Goal: Communication & Community: Connect with others

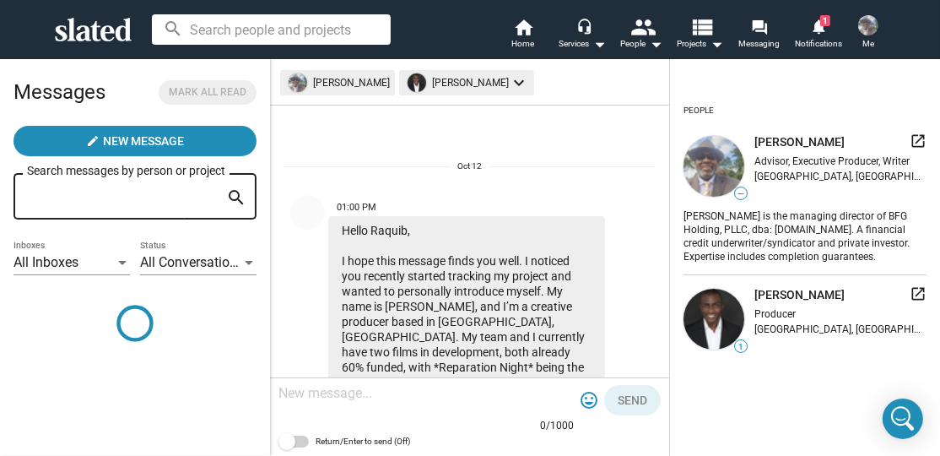
scroll to position [560, 0]
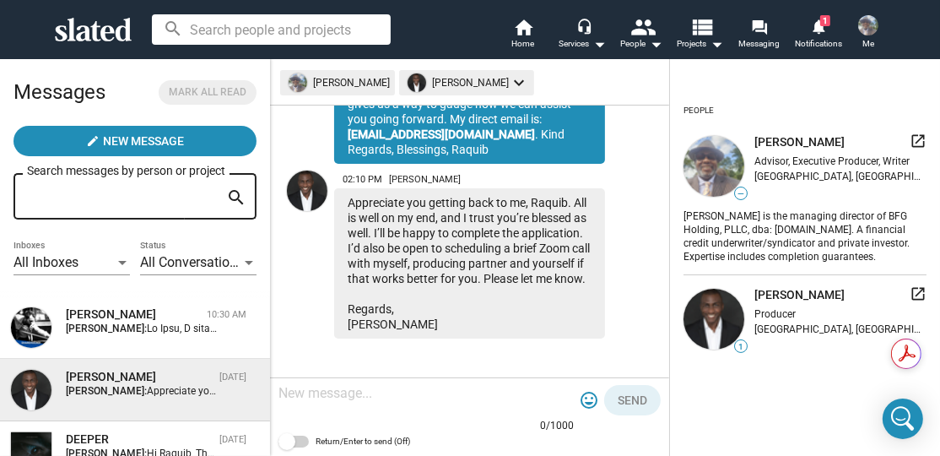
click at [298, 440] on span at bounding box center [293, 441] width 30 height 12
click at [287, 447] on input "Return/Enter to send (Off)" at bounding box center [286, 447] width 1 height 1
checkbox input "true"
click at [309, 391] on textarea at bounding box center [425, 393] width 295 height 17
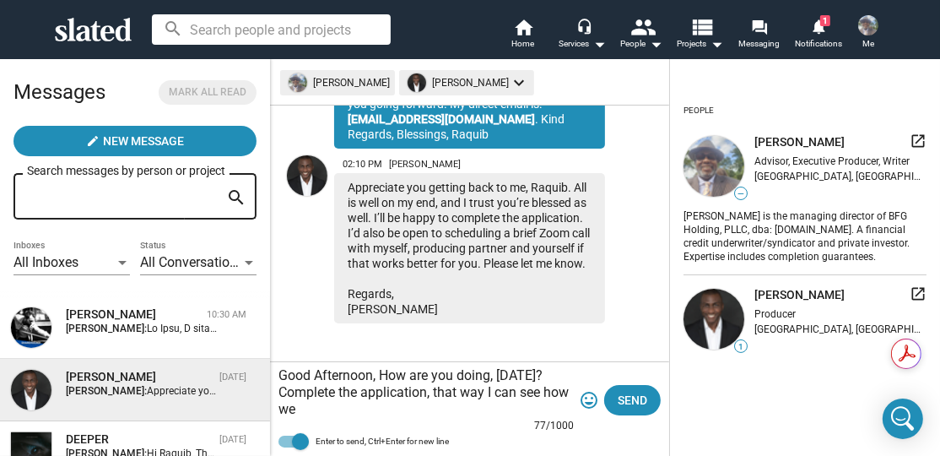
scroll to position [576, 0]
click at [440, 408] on textarea "Good Afternoon, How are you doing, Today? Complete the application, that way I …" at bounding box center [425, 392] width 295 height 51
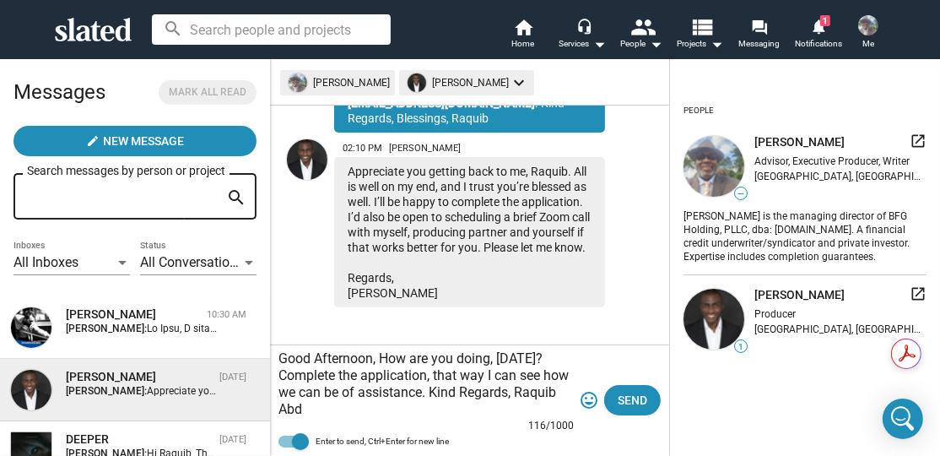
scroll to position [592, 0]
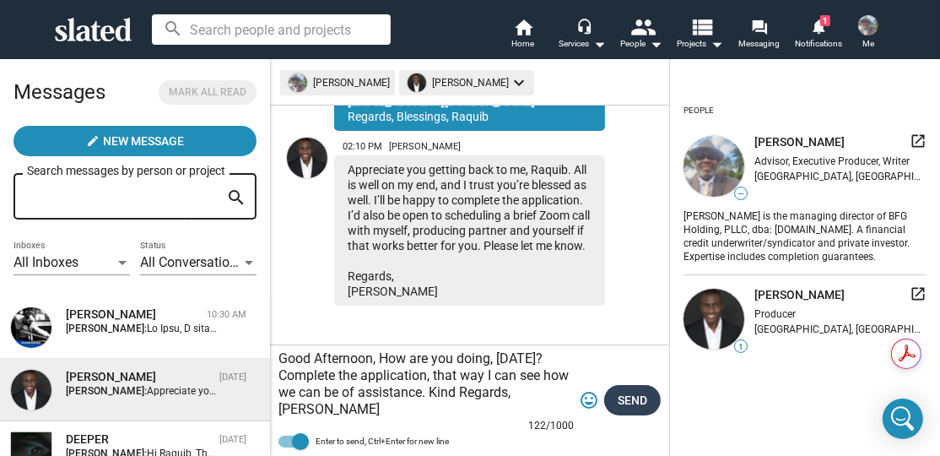
type textarea "Good Afternoon, How are you doing, Today? Complete the application, that way I …"
click at [622, 400] on span "Send" at bounding box center [633, 400] width 30 height 30
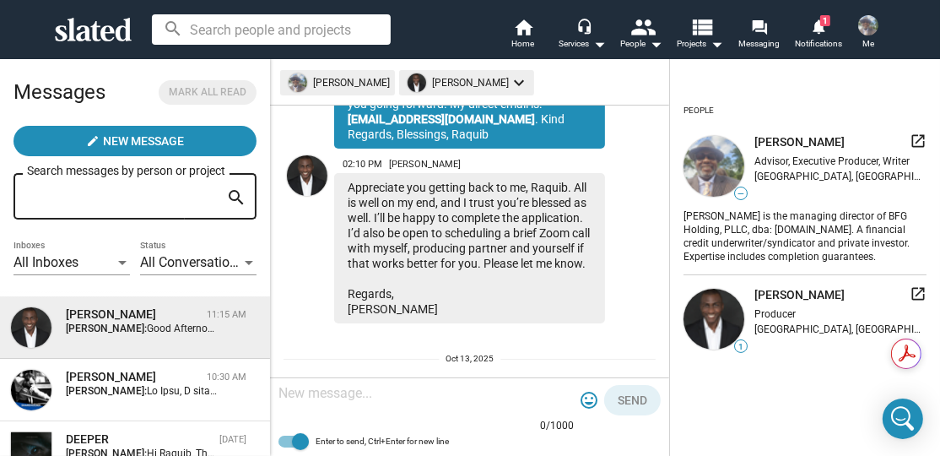
scroll to position [740, 0]
